Goal: Transaction & Acquisition: Purchase product/service

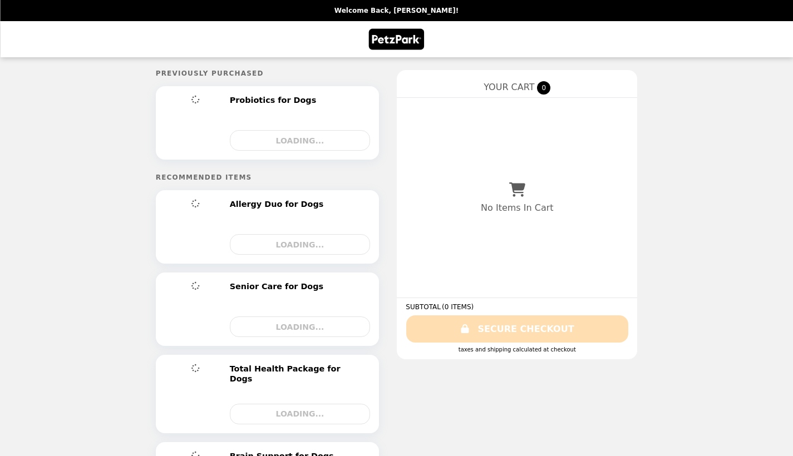
select select "**********"
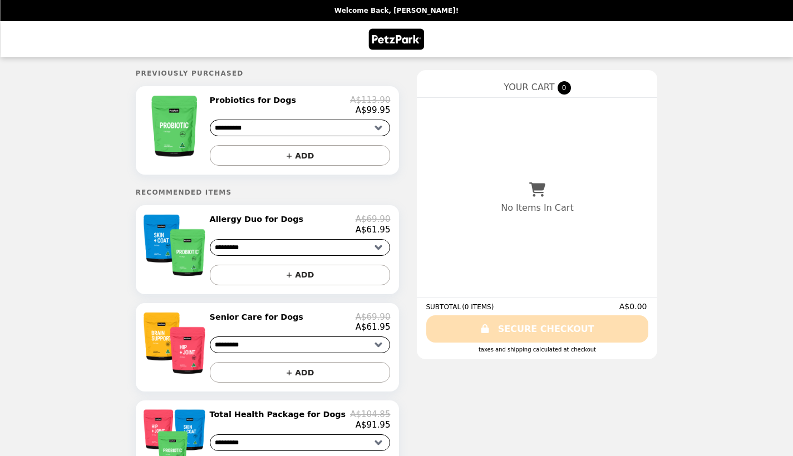
click at [248, 100] on h2 "Probiotics for Dogs" at bounding box center [255, 100] width 91 height 10
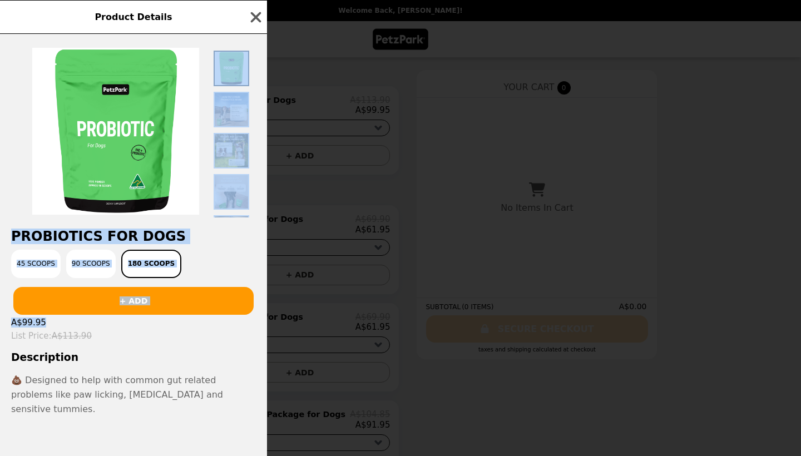
drag, startPoint x: 262, startPoint y: 143, endPoint x: 235, endPoint y: 341, distance: 199.3
click at [235, 341] on div "Probiotics for Dogs 45 Scoops 90 Scoops 180 Scoops + ADD A$99.95 List Price : A…" at bounding box center [133, 245] width 267 height 422
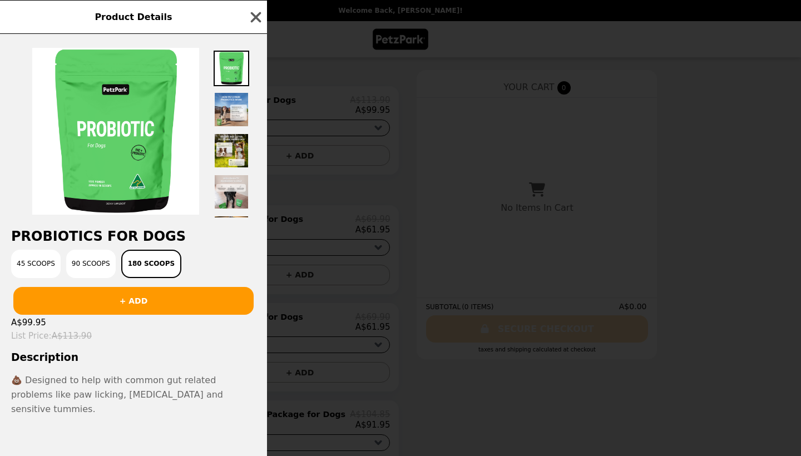
click at [166, 428] on h5 at bounding box center [133, 434] width 245 height 12
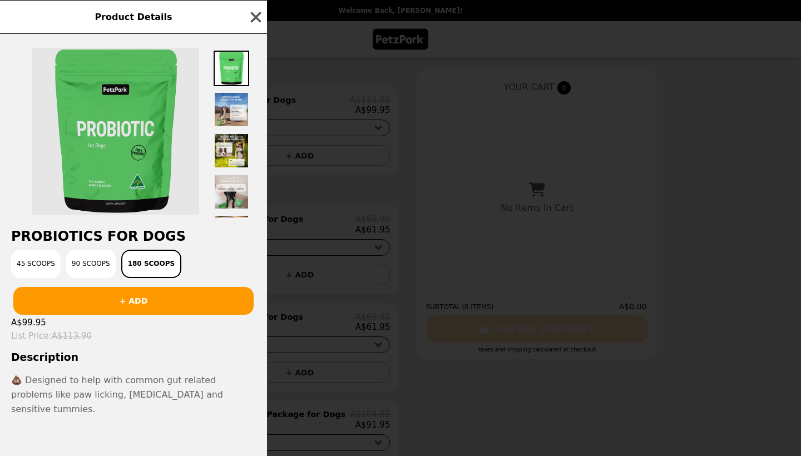
click at [36, 159] on img at bounding box center [115, 131] width 167 height 167
click at [34, 159] on img at bounding box center [115, 131] width 167 height 167
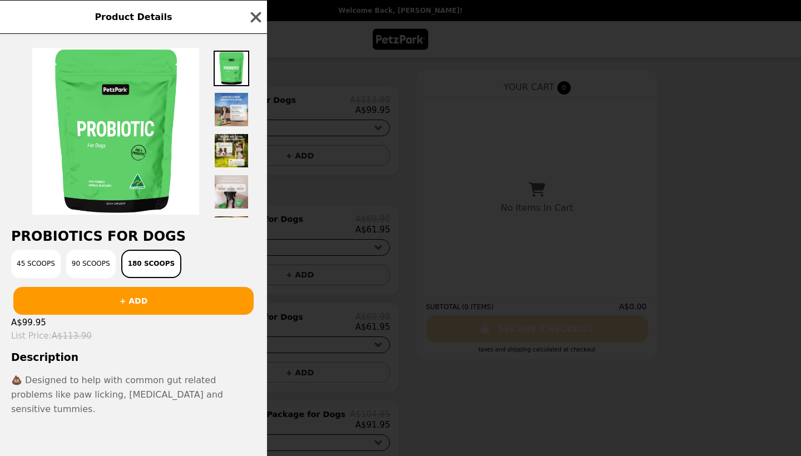
click at [207, 257] on div "45 Scoops 90 Scoops 180 Scoops" at bounding box center [134, 264] width 254 height 28
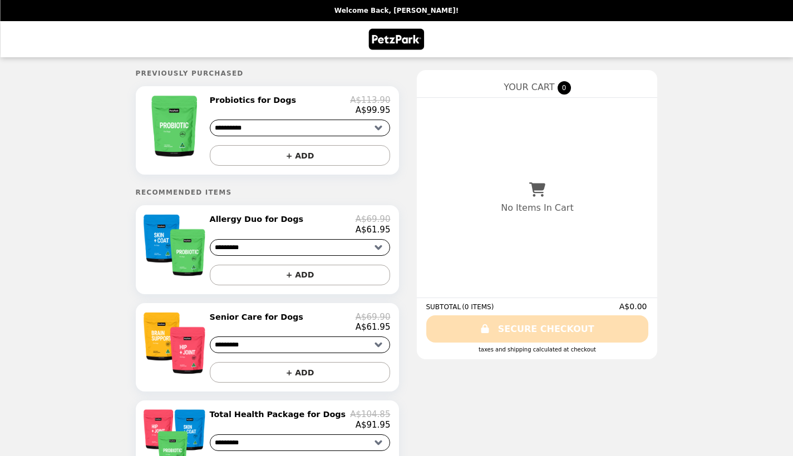
select select "**********"
click at [298, 157] on button "+ ADD" at bounding box center [300, 155] width 181 height 21
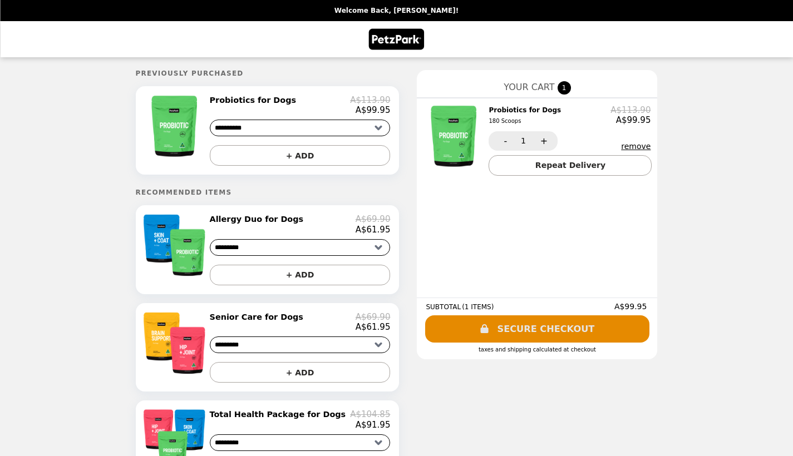
click at [535, 324] on link "SECURE CHECKOUT" at bounding box center [537, 328] width 224 height 27
